Goal: Task Accomplishment & Management: Complete application form

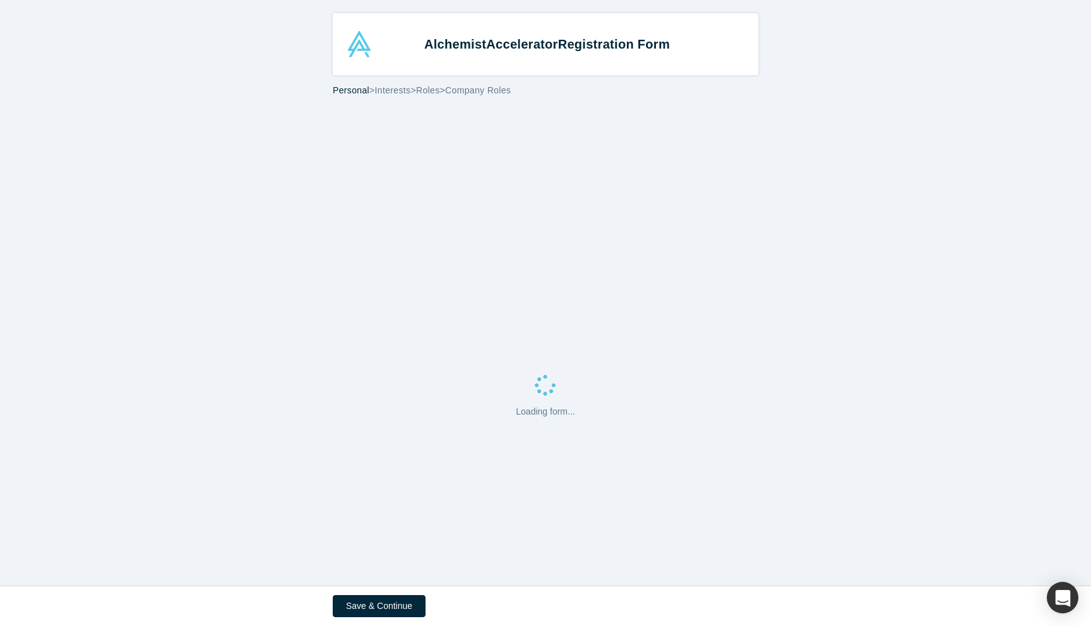
select select "US"
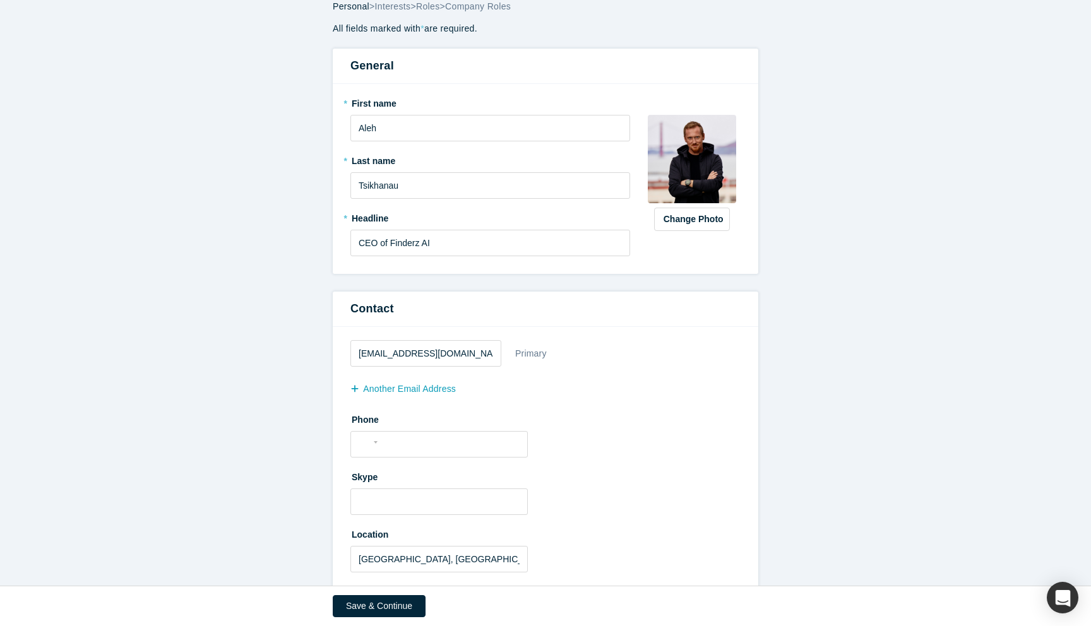
scroll to position [133, 0]
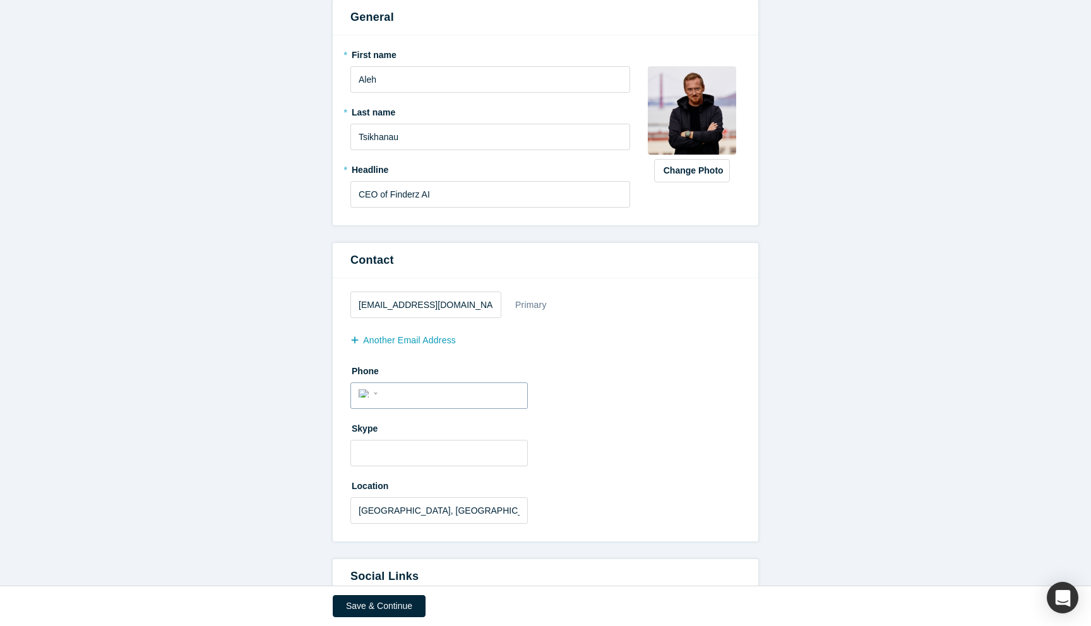
click at [466, 387] on input "tel" at bounding box center [450, 394] width 138 height 18
type input "[PHONE_NUMBER]"
click at [392, 611] on button "Save & Continue" at bounding box center [379, 606] width 93 height 22
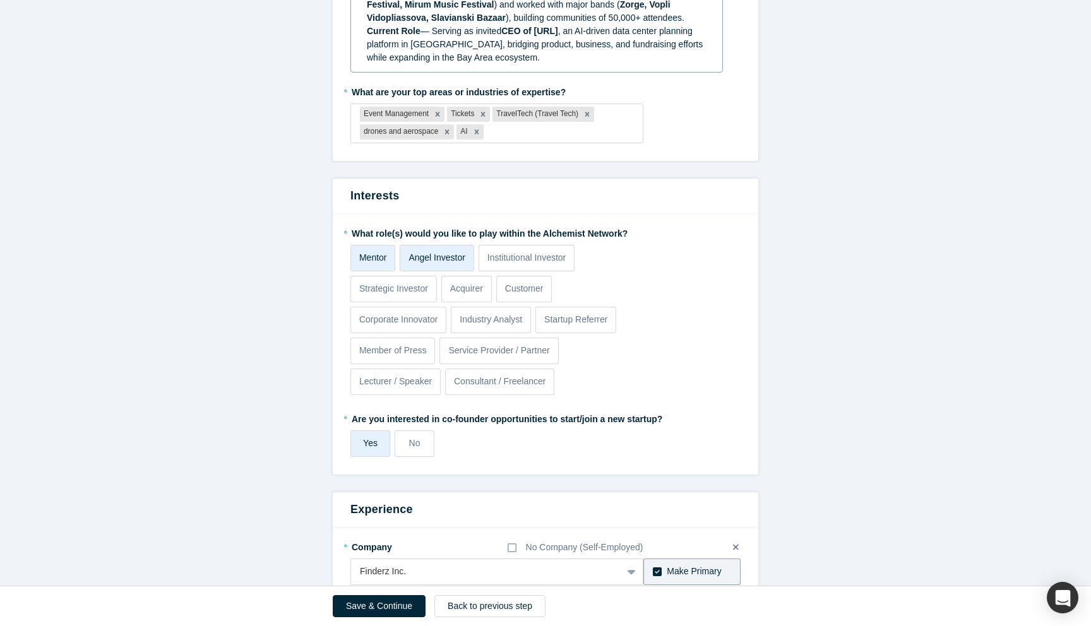
scroll to position [578, 0]
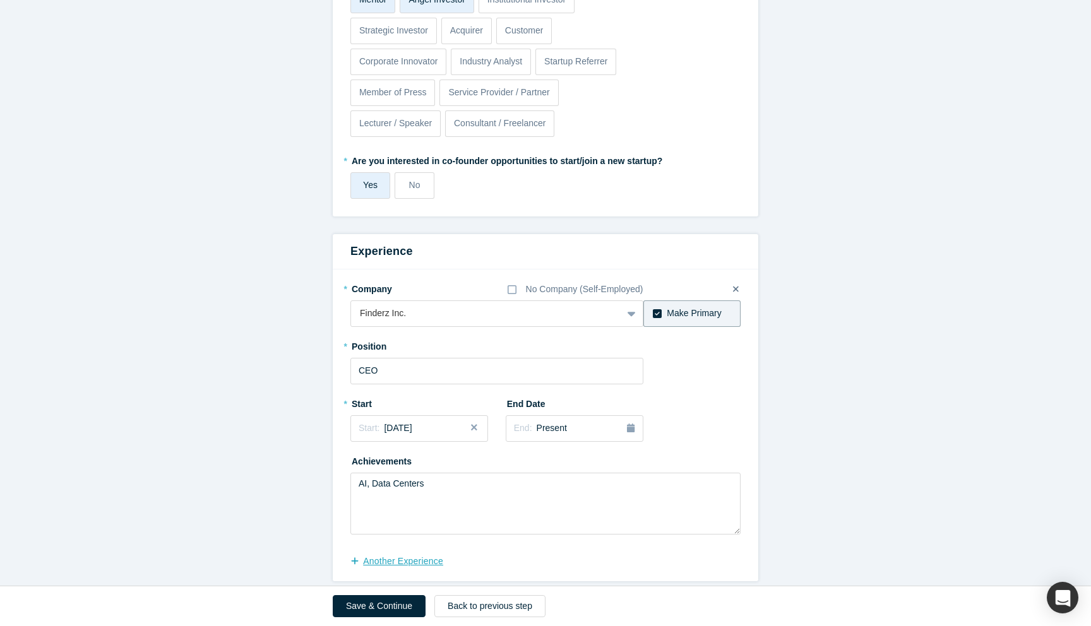
click at [402, 551] on button "another Experience" at bounding box center [403, 562] width 106 height 22
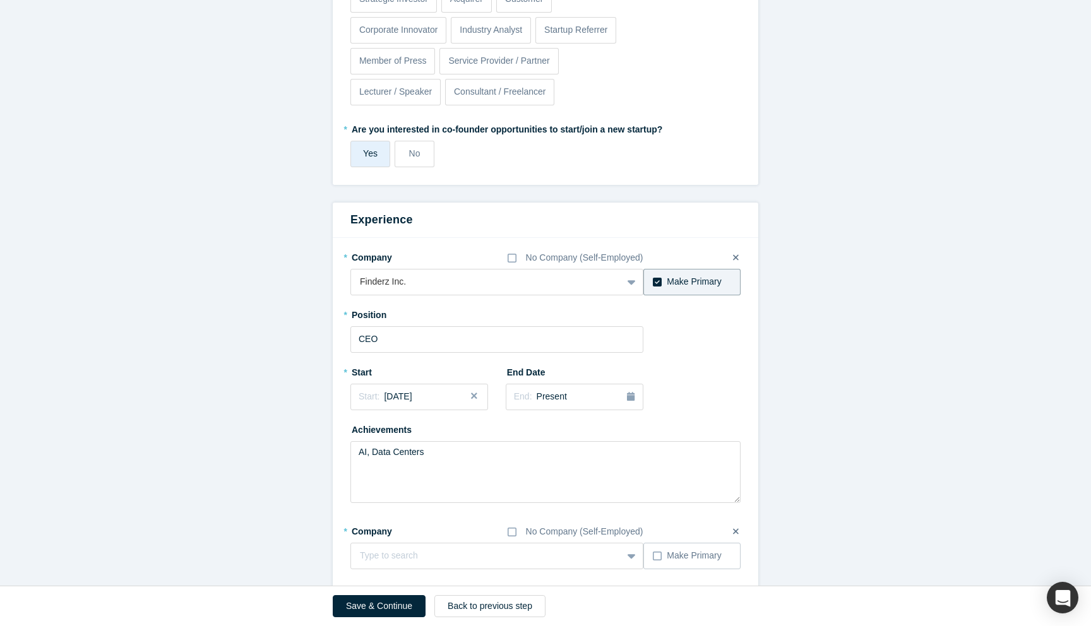
scroll to position [644, 0]
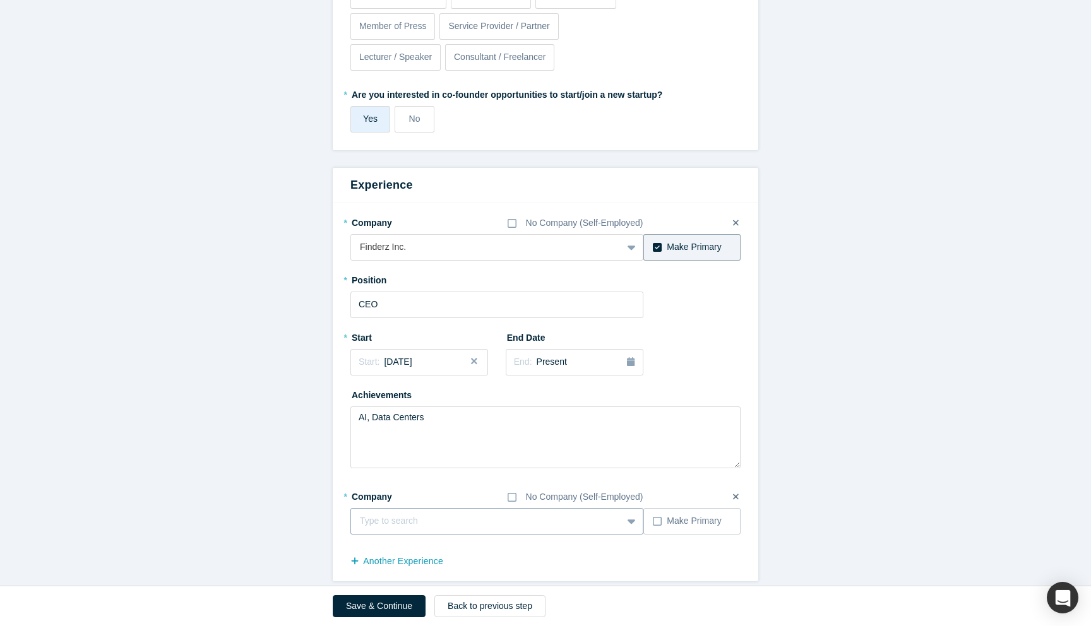
click at [408, 513] on div at bounding box center [486, 521] width 253 height 16
type input "[DOMAIN_NAME]"
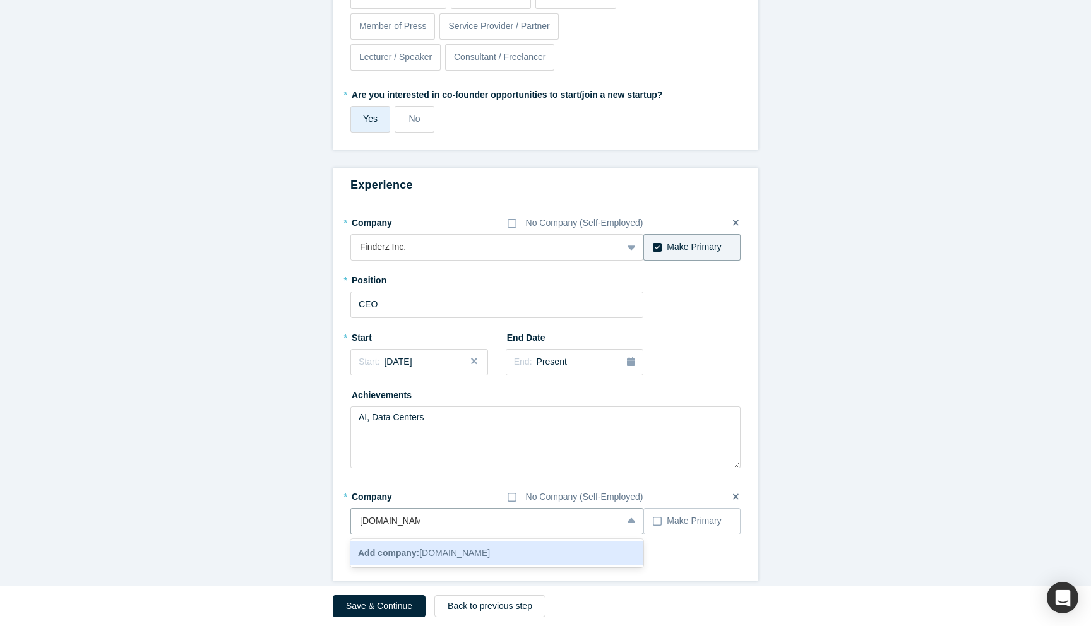
click at [424, 548] on span "Add company: [DOMAIN_NAME]" at bounding box center [424, 553] width 132 height 10
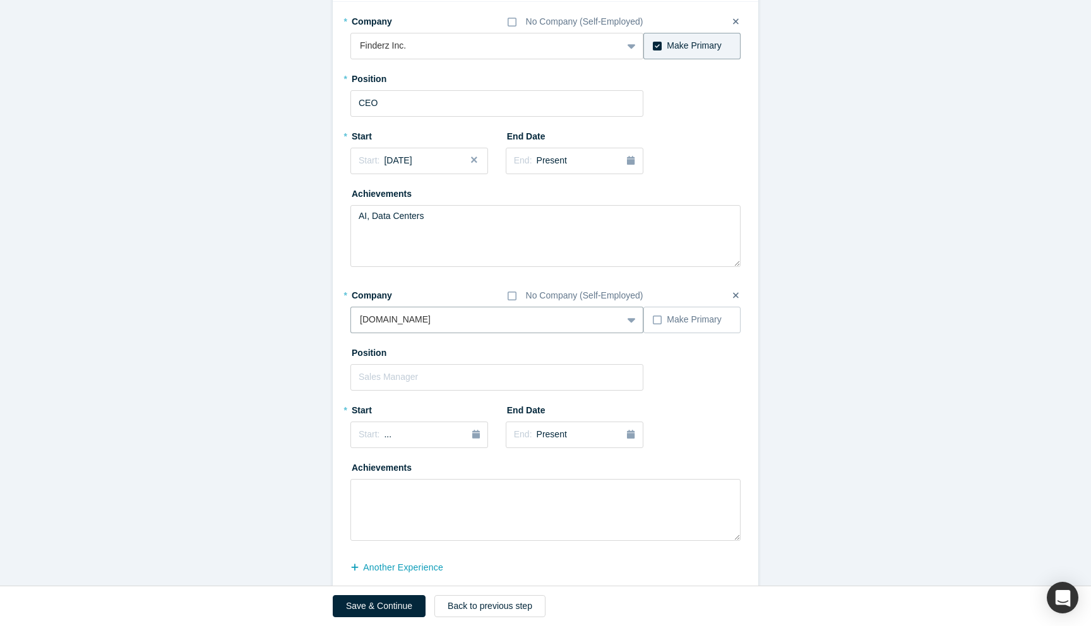
scroll to position [852, 0]
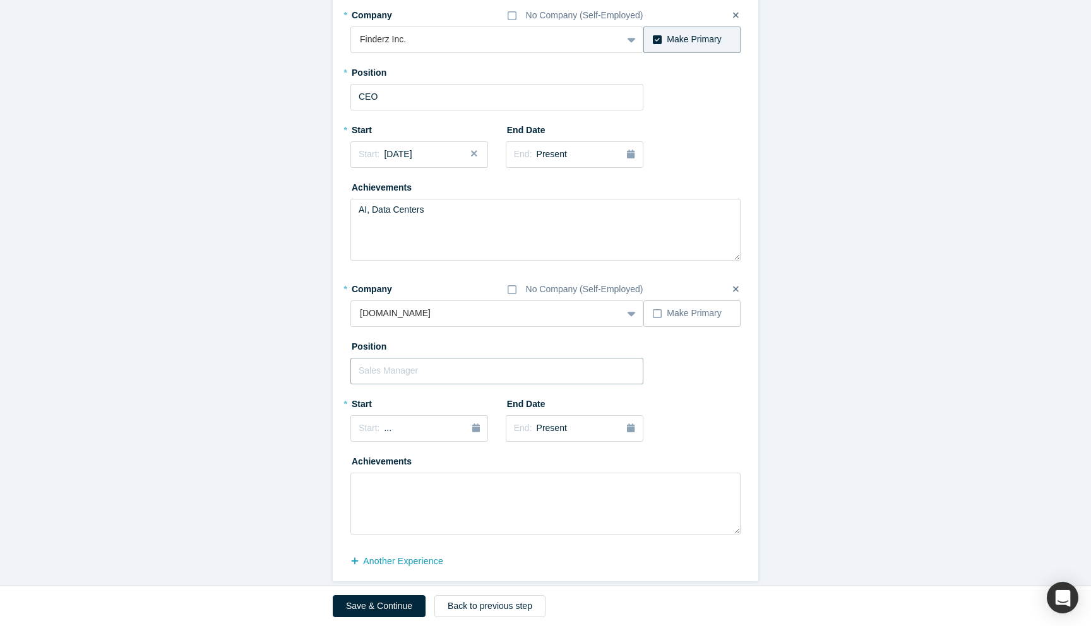
click at [407, 362] on input "text" at bounding box center [496, 371] width 293 height 27
type input "CEO"
click at [415, 415] on button "Start: ..." at bounding box center [419, 428] width 138 height 27
click at [356, 458] on button "Previous Year" at bounding box center [355, 464] width 13 height 13
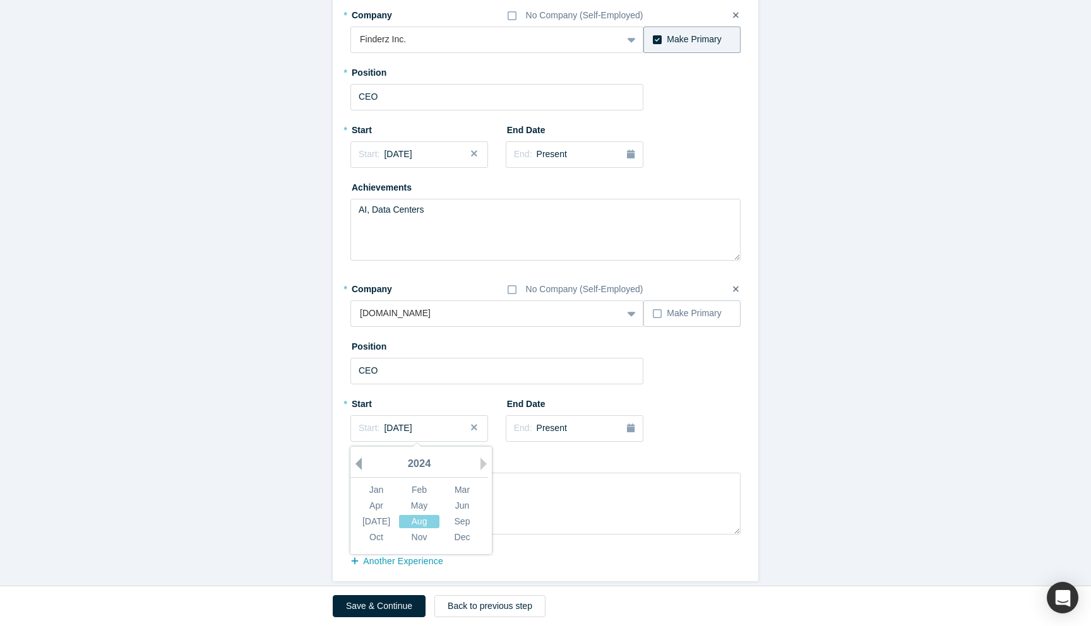
click at [356, 458] on button "Previous Year" at bounding box center [355, 464] width 13 height 13
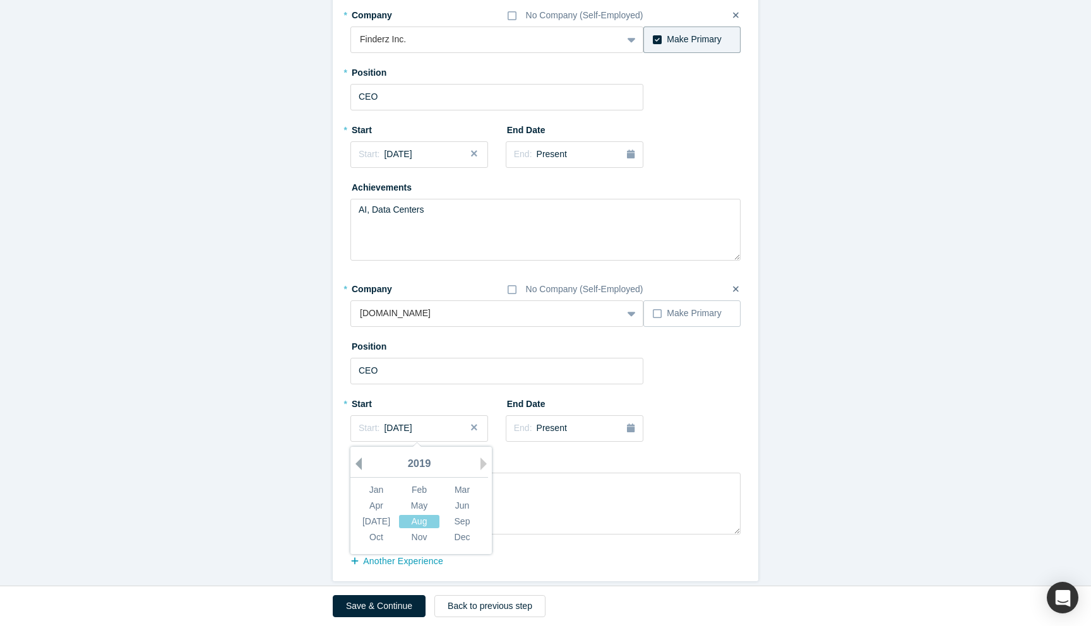
click at [356, 458] on button "Previous Year" at bounding box center [355, 464] width 13 height 13
click at [481, 458] on button "Next Year" at bounding box center [487, 464] width 13 height 13
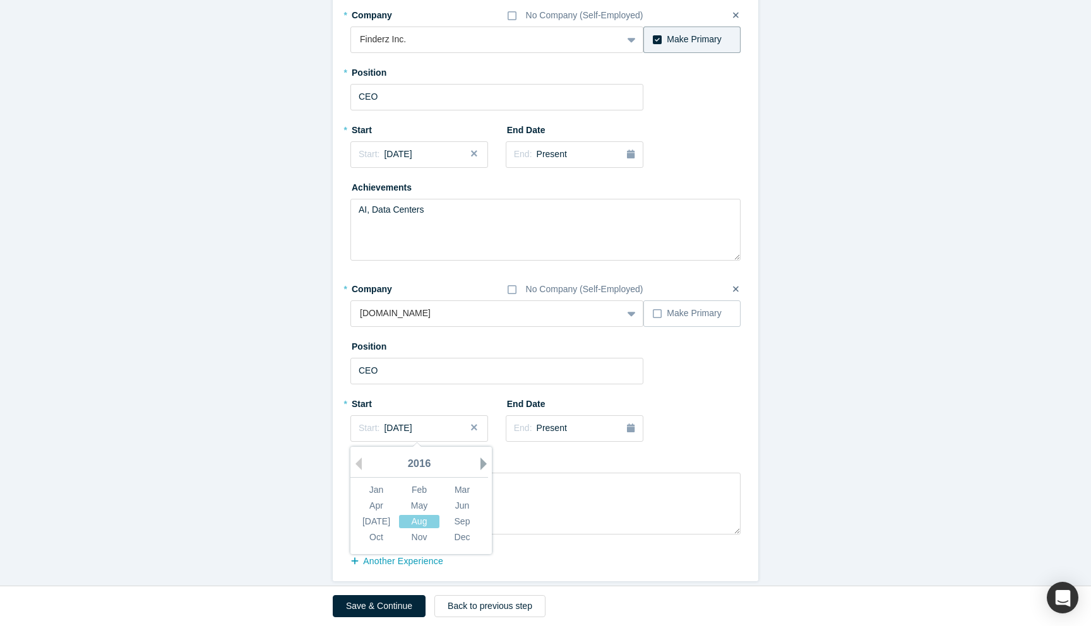
click at [484, 458] on button "Next Year" at bounding box center [487, 464] width 13 height 13
click at [375, 531] on div "Oct" at bounding box center [376, 537] width 40 height 13
click at [627, 424] on icon "button" at bounding box center [631, 428] width 8 height 9
click at [511, 458] on button "Previous Year" at bounding box center [511, 464] width 13 height 13
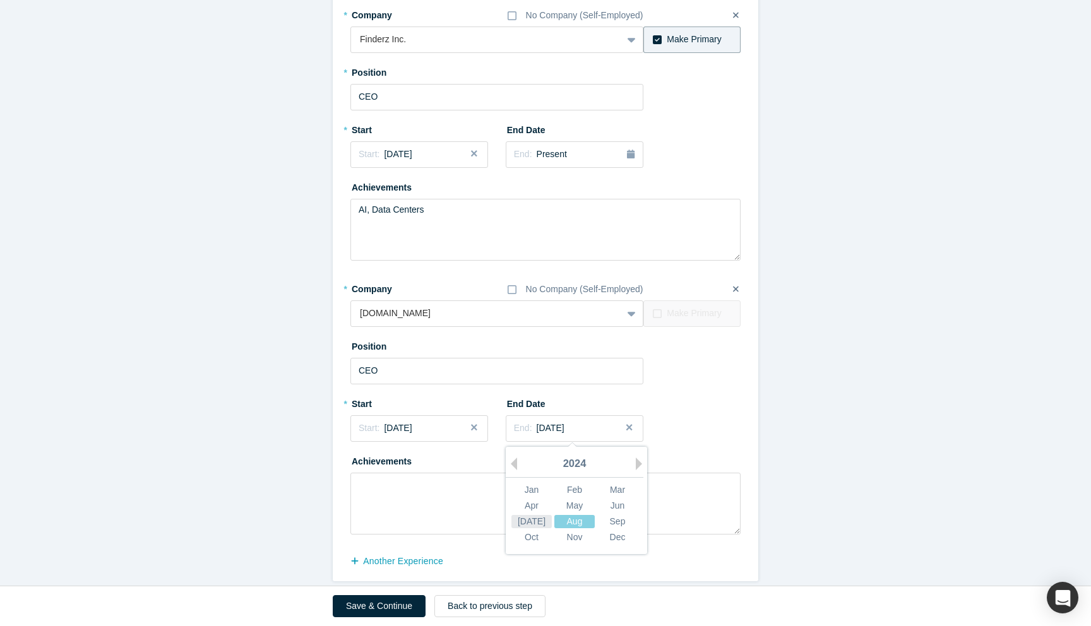
click at [532, 515] on div "[DATE]" at bounding box center [531, 521] width 40 height 13
click at [416, 491] on textarea at bounding box center [545, 504] width 390 height 62
click at [406, 511] on textarea at bounding box center [545, 504] width 390 height 62
drag, startPoint x: 429, startPoint y: 477, endPoint x: 268, endPoint y: 476, distance: 161.0
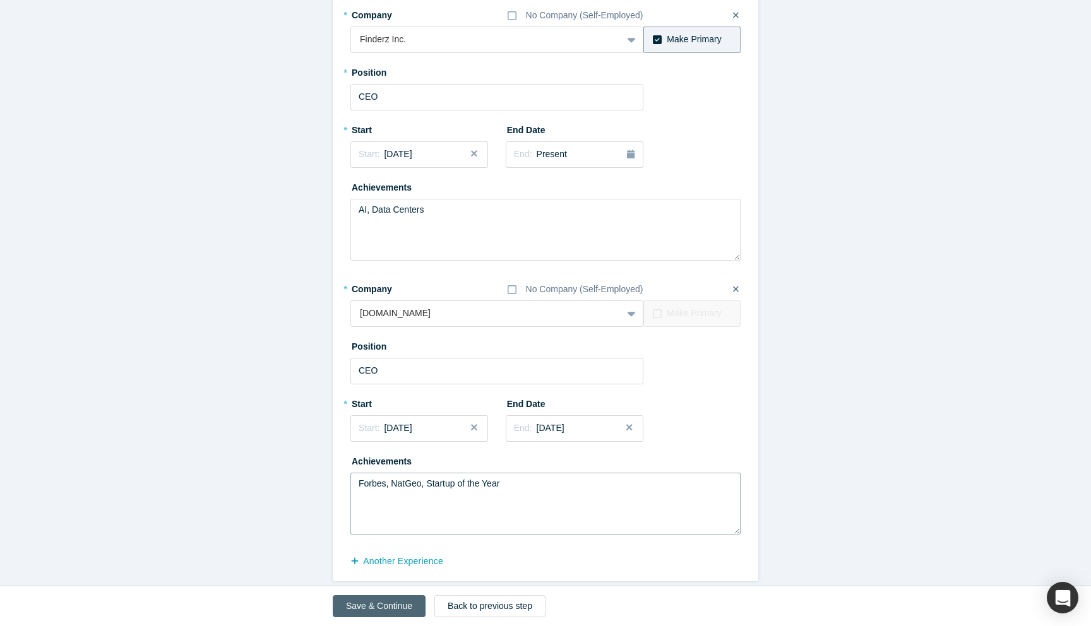
type textarea "Forbes, NatGeo, Startup of the Year"
click at [374, 605] on button "Save & Continue" at bounding box center [379, 606] width 93 height 22
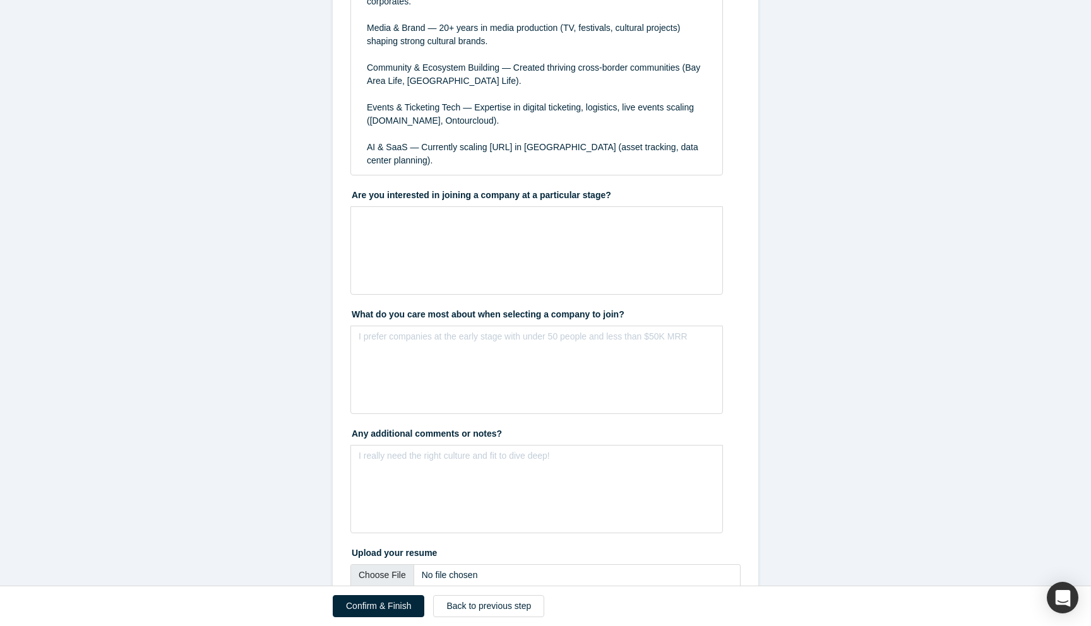
scroll to position [1925, 0]
click at [390, 609] on button "Confirm & Finish" at bounding box center [379, 606] width 92 height 22
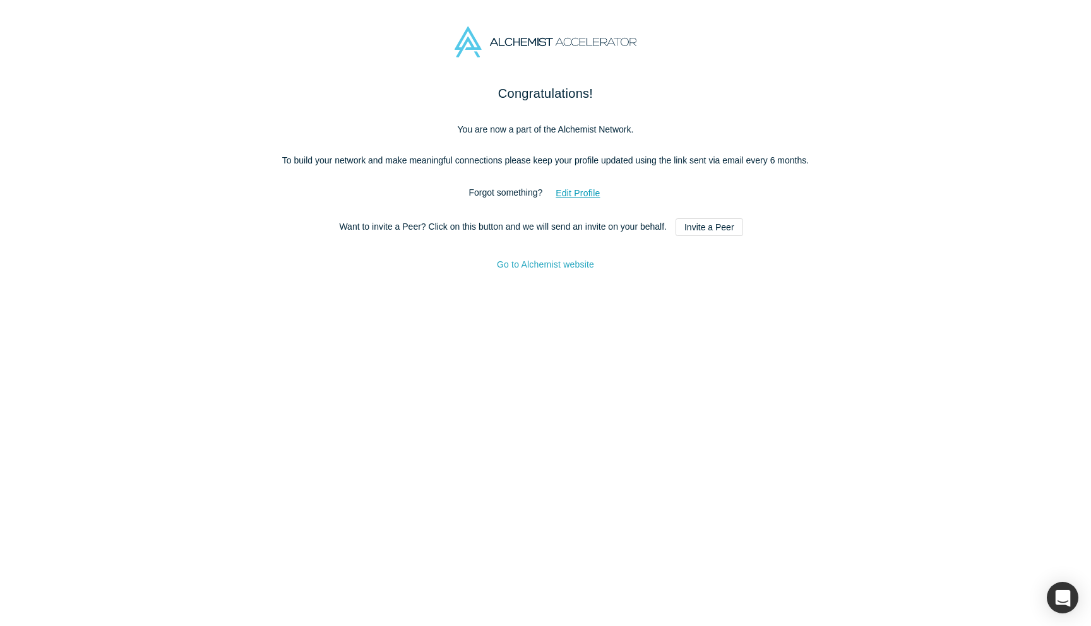
click at [547, 270] on link "Go to Alchemist website" at bounding box center [545, 265] width 97 height 10
